Goal: Information Seeking & Learning: Check status

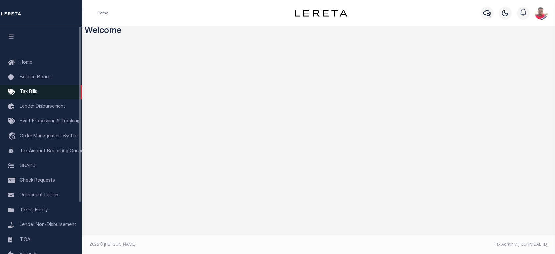
drag, startPoint x: 21, startPoint y: 91, endPoint x: 29, endPoint y: 98, distance: 10.0
click at [21, 91] on span "Tax Bills" at bounding box center [29, 92] width 18 height 5
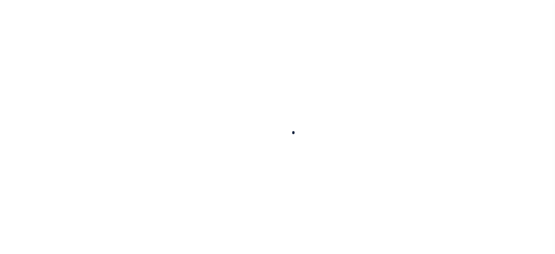
select select
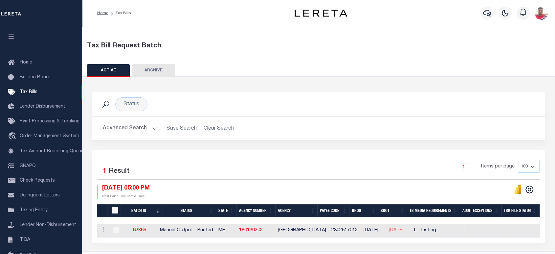
click at [132, 128] on button "Advanced Search" at bounding box center [130, 128] width 55 height 13
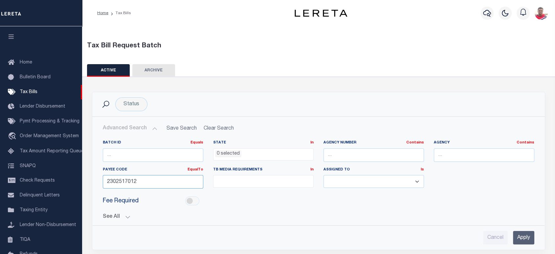
drag, startPoint x: 138, startPoint y: 180, endPoint x: 95, endPoint y: 179, distance: 43.4
click at [98, 179] on div "Payee Code EqualTo Equals Is Not Equal To Is Greater Than Is Less Than 23025170…" at bounding box center [153, 180] width 110 height 27
paste input "4100900000"
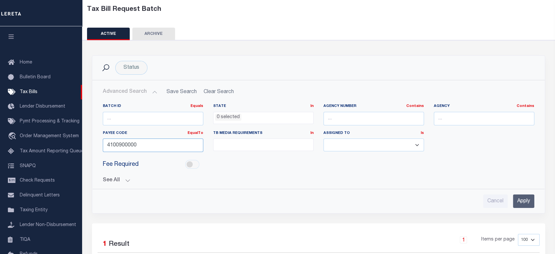
type input "4100900000"
click at [522, 203] on input "Apply" at bounding box center [523, 200] width 21 height 13
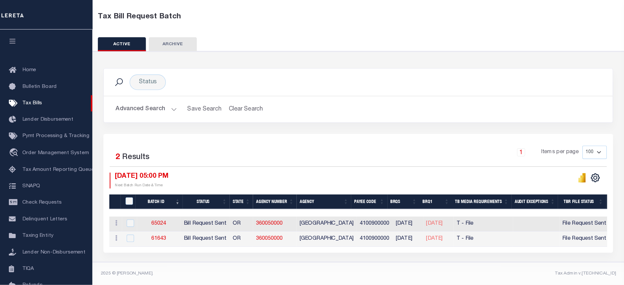
scroll to position [3, 0]
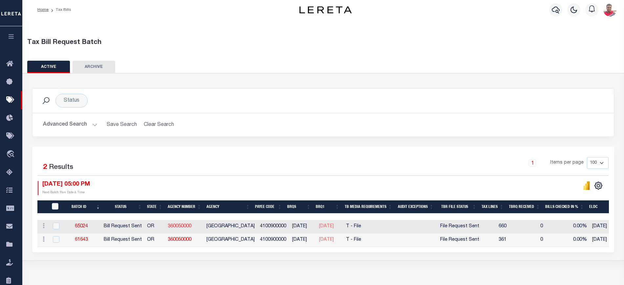
click at [181, 227] on link "360050000" at bounding box center [180, 226] width 24 height 5
checkbox input "true"
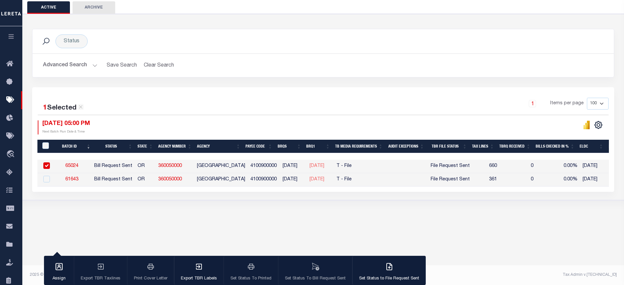
scroll to position [0, 0]
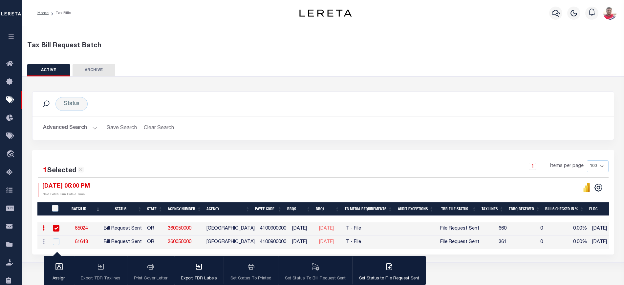
click at [377, 44] on div "Tax Bill Request Batch" at bounding box center [323, 46] width 593 height 10
click at [310, 109] on div "Status Search" at bounding box center [323, 104] width 571 height 14
click at [260, 156] on div "1 Selected 2 Results 1 Items per page 100 200 500 1000 10/02/2025 05:00 PM" at bounding box center [323, 202] width 582 height 105
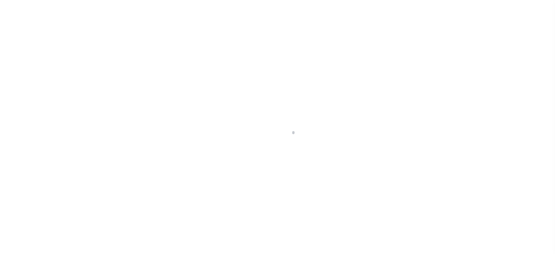
select select "RST"
select select "22"
select select "3"
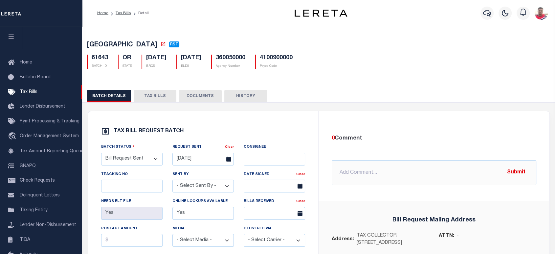
drag, startPoint x: 138, startPoint y: 96, endPoint x: 129, endPoint y: 102, distance: 10.6
click at [138, 96] on button "TAX BILLS" at bounding box center [155, 96] width 43 height 12
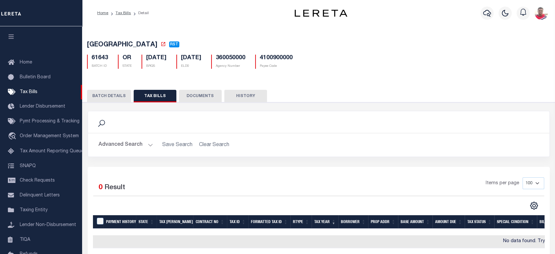
scroll to position [70, 0]
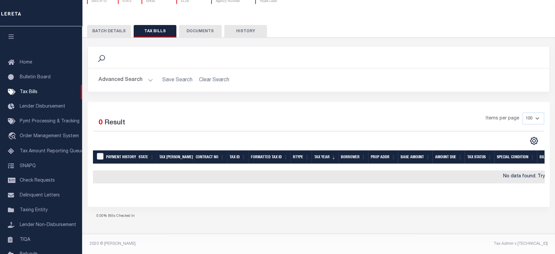
click at [207, 75] on h2 "Advanced Search Save Search Clear Search" at bounding box center [318, 80] width 451 height 13
click at [137, 75] on button "Advanced Search" at bounding box center [126, 80] width 55 height 13
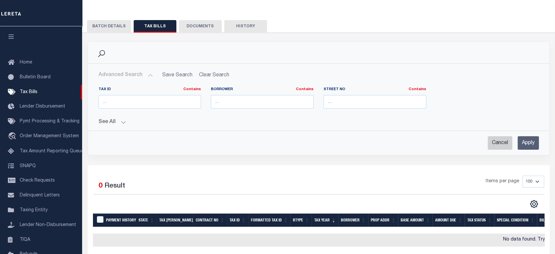
click at [492, 144] on input "Cancel" at bounding box center [500, 142] width 25 height 13
checkbox input "true"
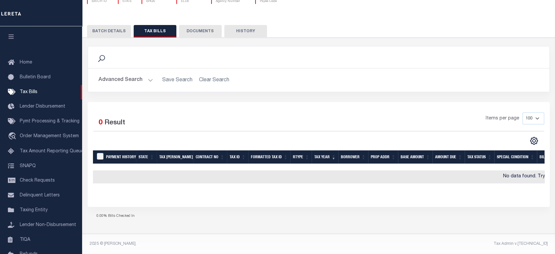
scroll to position [0, 0]
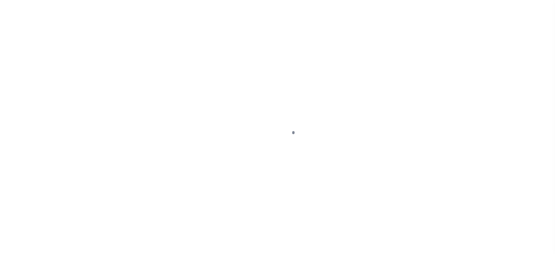
select select "RST"
select select "22"
select select "3"
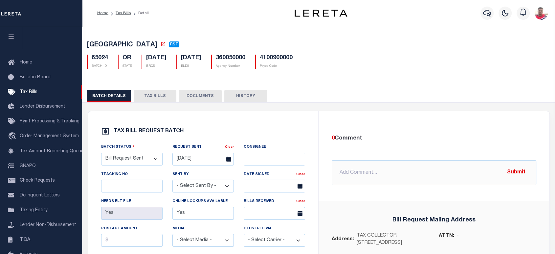
click at [154, 99] on button "TAX BILLS" at bounding box center [155, 96] width 43 height 12
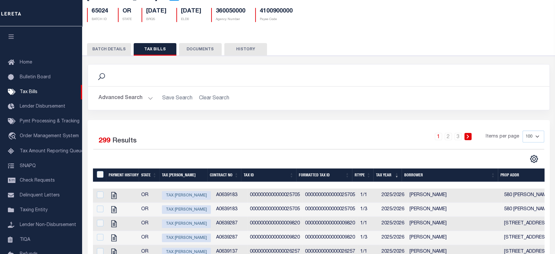
scroll to position [83, 0]
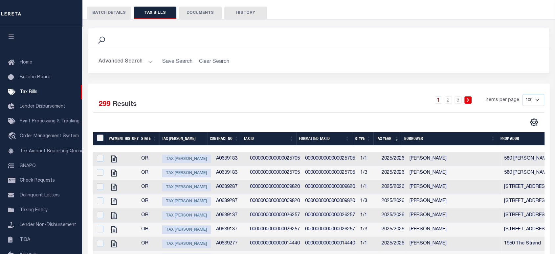
click at [128, 62] on button "Advanced Search" at bounding box center [126, 61] width 55 height 13
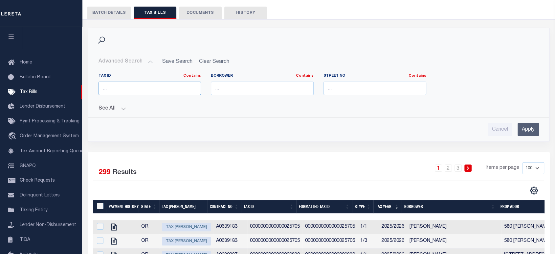
click at [104, 84] on input "text" at bounding box center [150, 87] width 103 height 13
paste input "0000000000000009820"
type input "0000000000000009820"
drag, startPoint x: 530, startPoint y: 126, endPoint x: 492, endPoint y: 118, distance: 39.8
click at [531, 126] on input "Apply" at bounding box center [528, 129] width 21 height 13
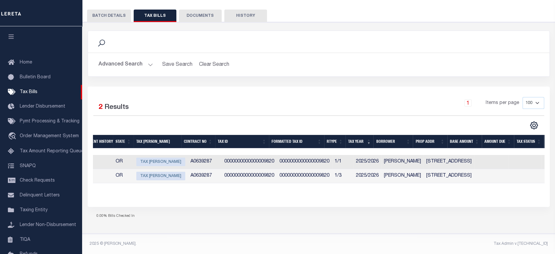
scroll to position [0, 0]
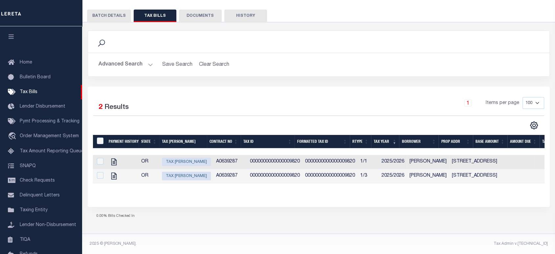
click at [183, 212] on div "0.00% Bills Checked In" at bounding box center [319, 216] width 462 height 19
click at [160, 216] on div "0.00% Bills Checked In" at bounding box center [319, 216] width 462 height 19
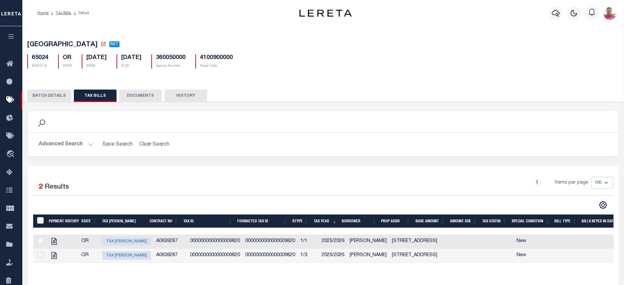
drag, startPoint x: 251, startPoint y: 269, endPoint x: 360, endPoint y: 270, distance: 108.4
click at [360, 253] on div "Payment History State Tax Bill Amount Contract No Tax Id Formatted Tax Id Rtype…" at bounding box center [323, 244] width 581 height 59
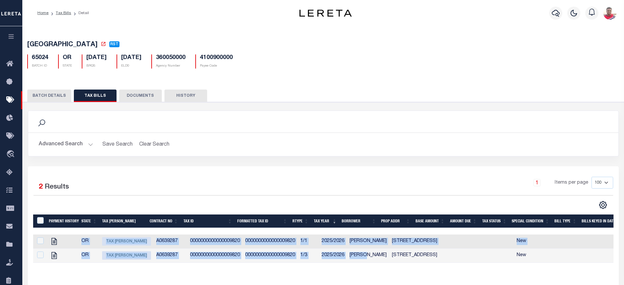
drag, startPoint x: 360, startPoint y: 265, endPoint x: 542, endPoint y: 268, distance: 181.7
click at [542, 253] on div "Payment History State Tax Bill Amount Contract No Tax Id Formatted Tax Id Rtype…" at bounding box center [323, 249] width 581 height 28
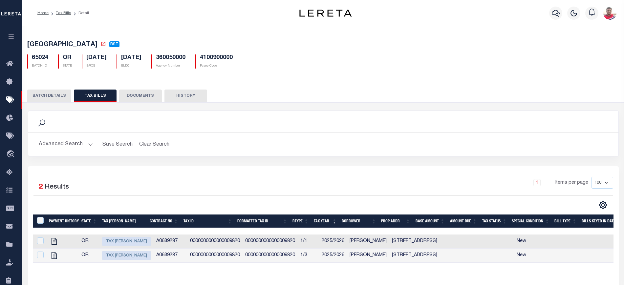
drag, startPoint x: 534, startPoint y: 271, endPoint x: 519, endPoint y: 269, distance: 15.5
click at [531, 253] on div "Payment History State Tax Bill Amount Contract No Tax Id Formatted Tax Id Rtype…" at bounding box center [323, 244] width 581 height 59
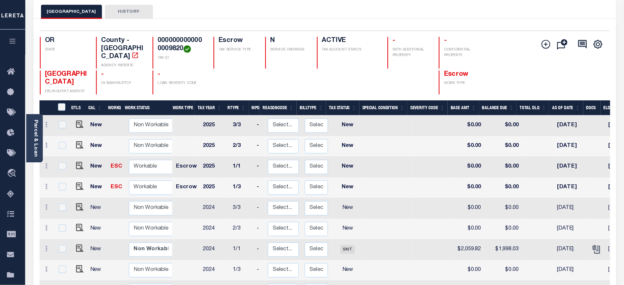
scroll to position [36, 0]
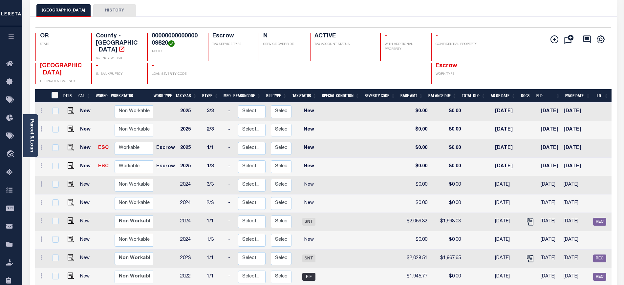
click at [254, 74] on div "COLUMBIA COUNTY DELINQUENT AGENCY - IN BANKRUPTCY - LOAN SEVERITY CODE Escrow W…" at bounding box center [275, 73] width 480 height 21
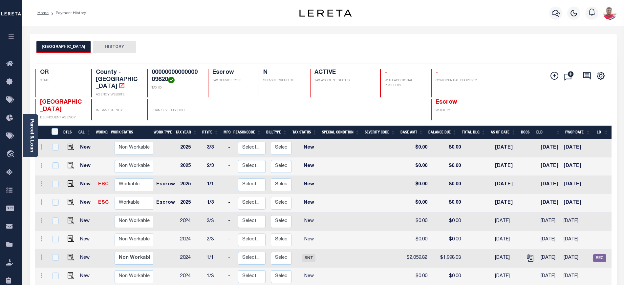
click at [346, 176] on td at bounding box center [345, 185] width 43 height 18
checkbox input "true"
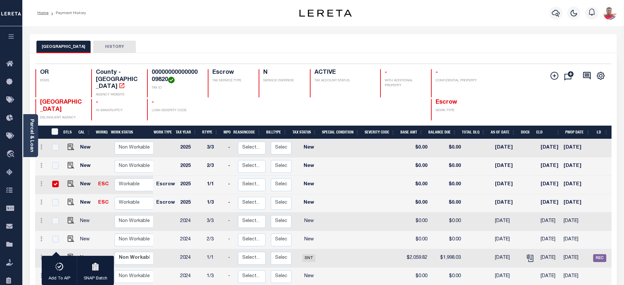
scroll to position [41, 0]
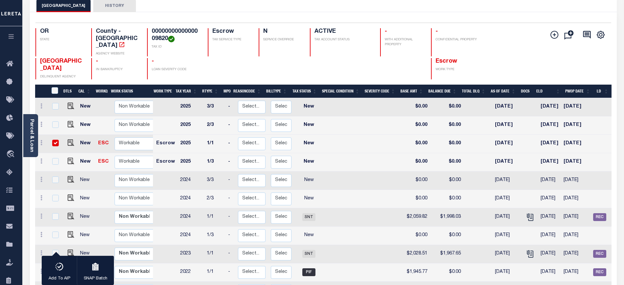
click at [343, 141] on td at bounding box center [345, 144] width 43 height 18
checkbox input "false"
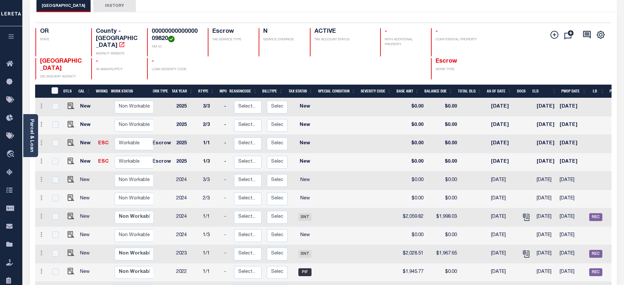
scroll to position [0, 0]
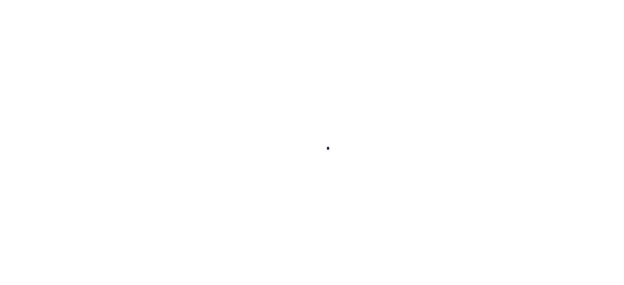
select select
checkbox input "false"
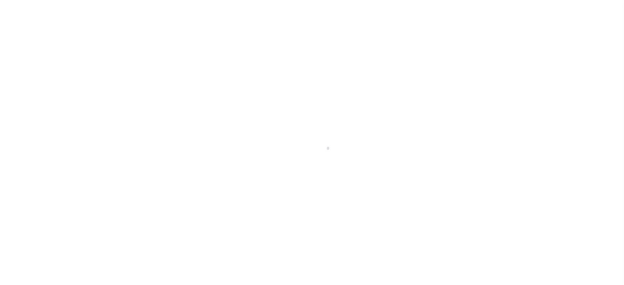
checkbox input "false"
checkbox input "true"
type input "4100900000"
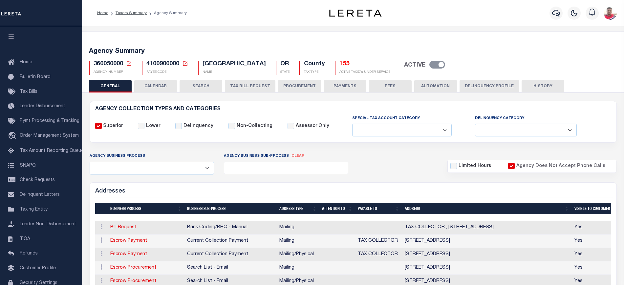
click at [160, 82] on button "CALENDAR" at bounding box center [155, 86] width 43 height 12
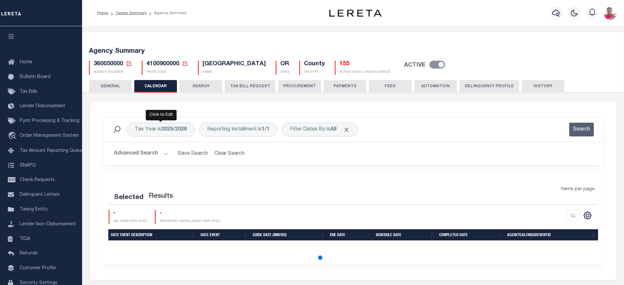
checkbox input "false"
type input "2"
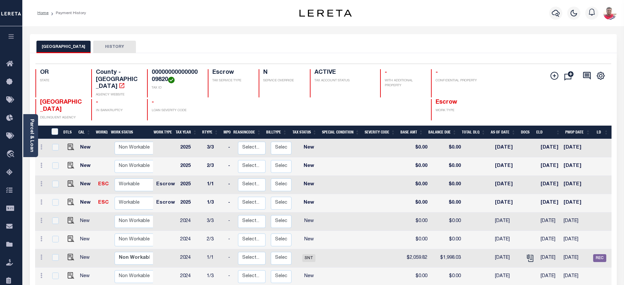
scroll to position [41, 0]
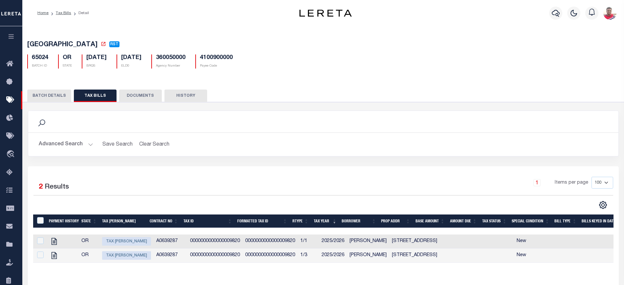
click at [69, 143] on button "Advanced Search" at bounding box center [66, 144] width 55 height 13
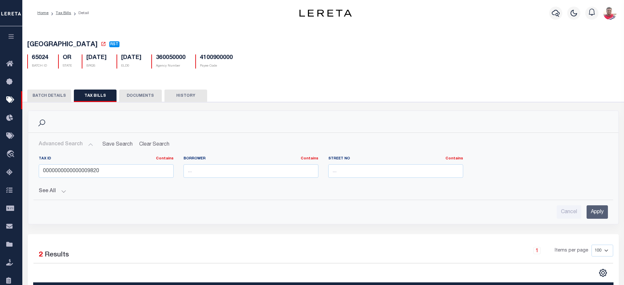
scroll to position [78, 0]
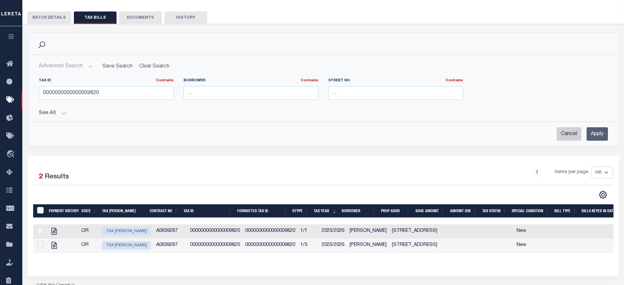
click at [564, 134] on input "Cancel" at bounding box center [569, 133] width 25 height 13
checkbox input "true"
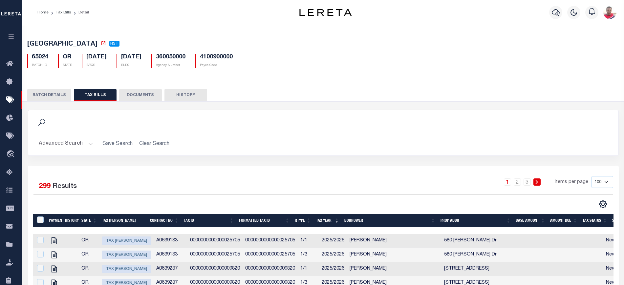
scroll to position [0, 0]
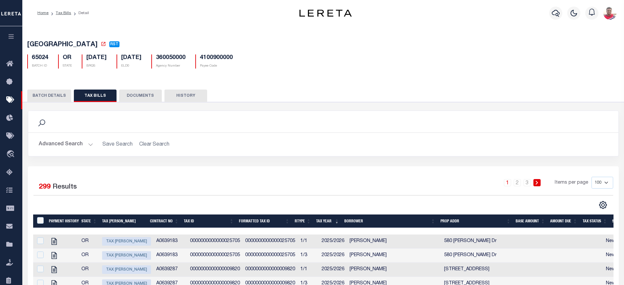
click at [169, 64] on div "360050000 Agency Number" at bounding box center [168, 62] width 44 height 14
